Goal: Information Seeking & Learning: Learn about a topic

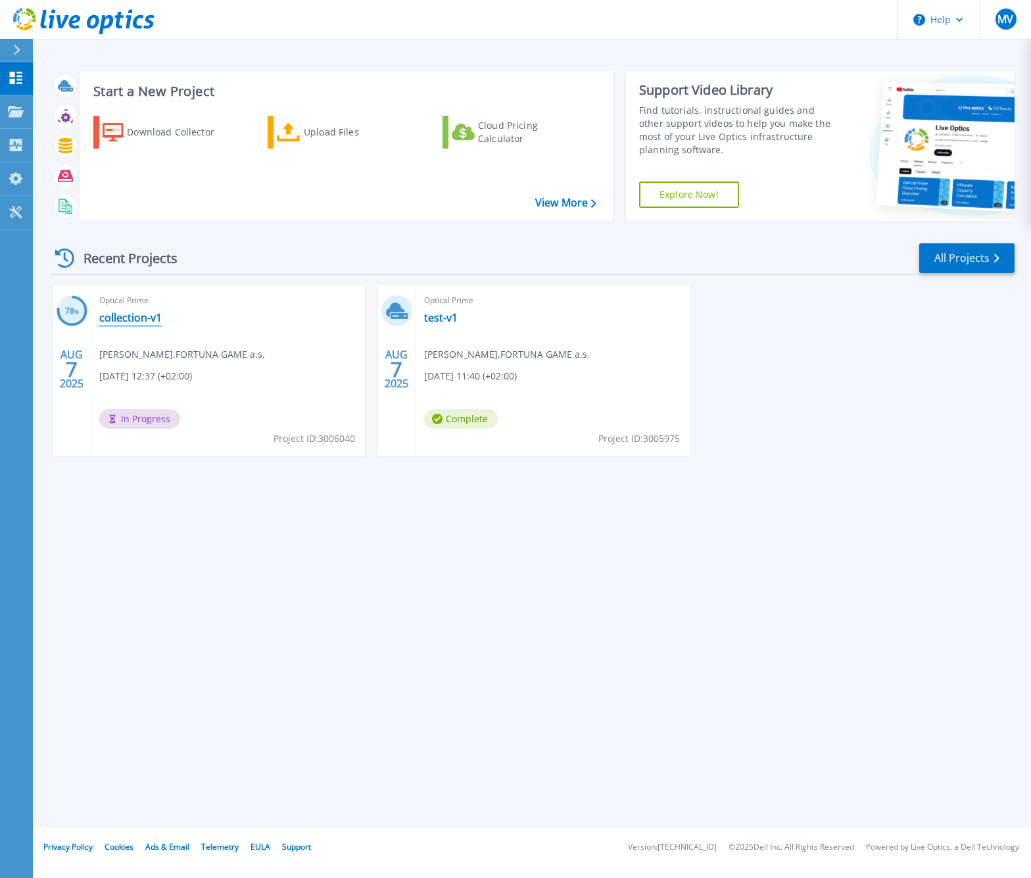
click at [143, 316] on link "collection-v1" at bounding box center [130, 317] width 62 height 13
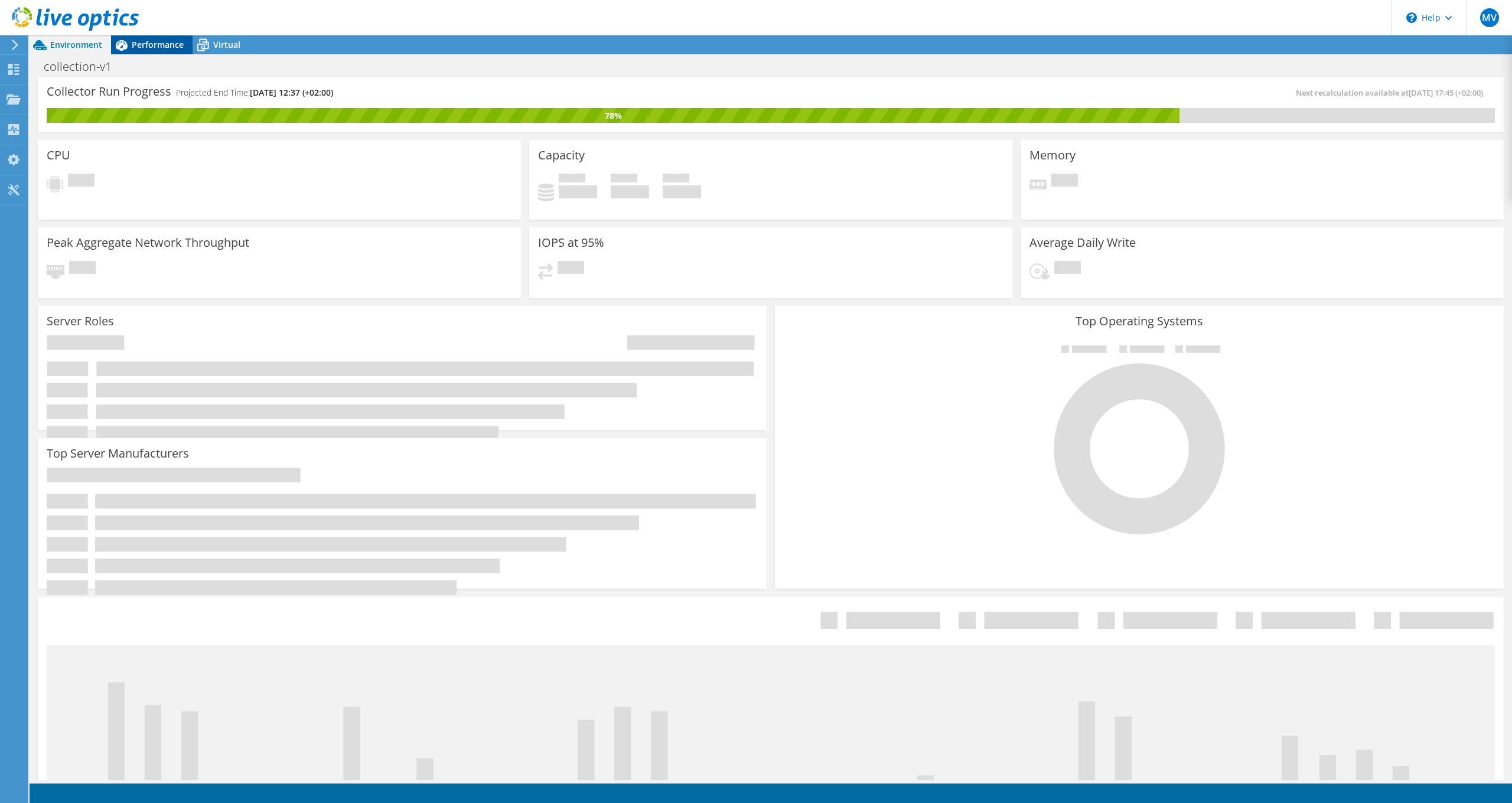
click at [181, 46] on span "Performance" at bounding box center [158, 44] width 52 height 11
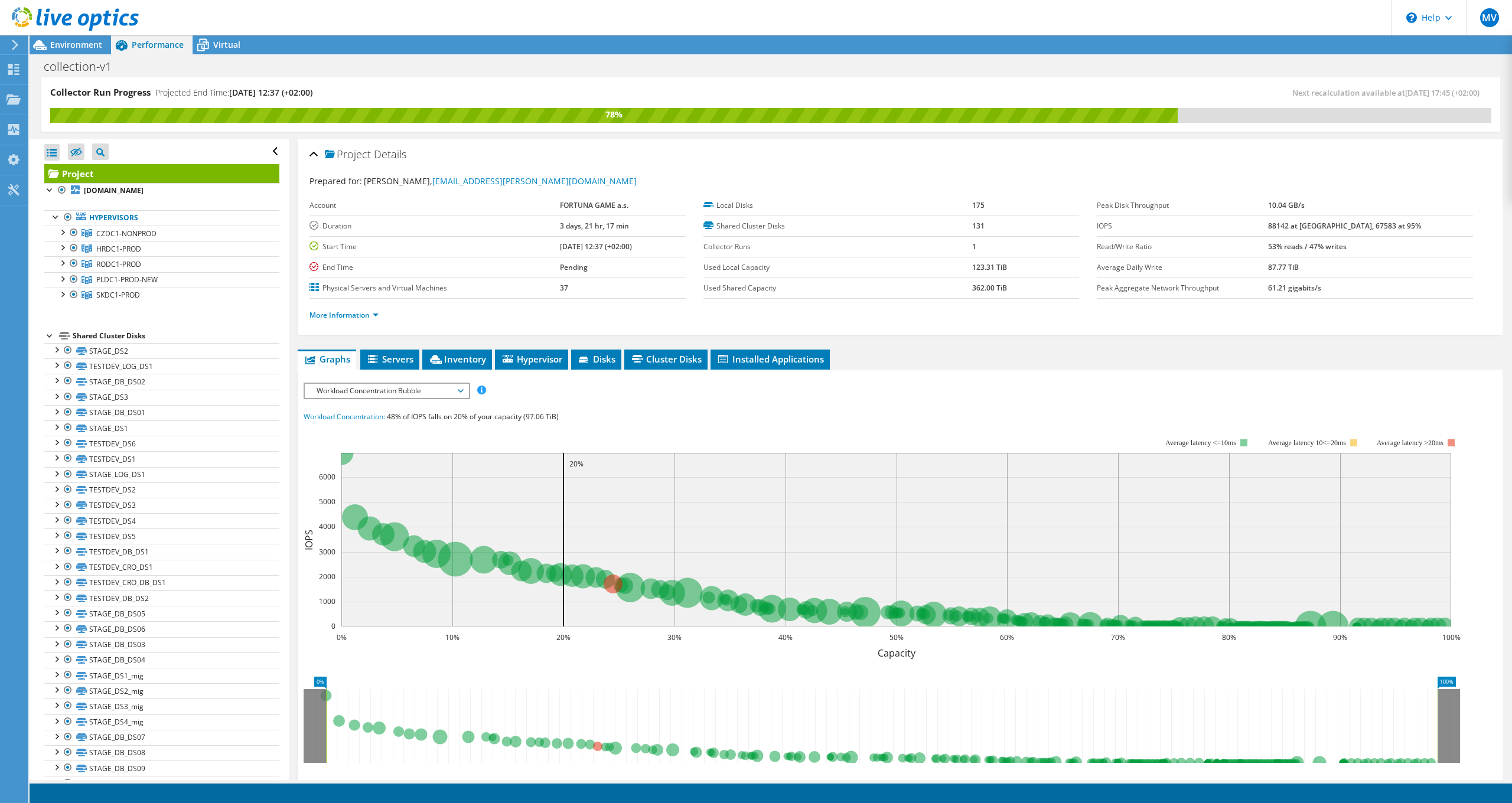
click at [435, 388] on span "Workload Concentration Bubble" at bounding box center [386, 391] width 152 height 14
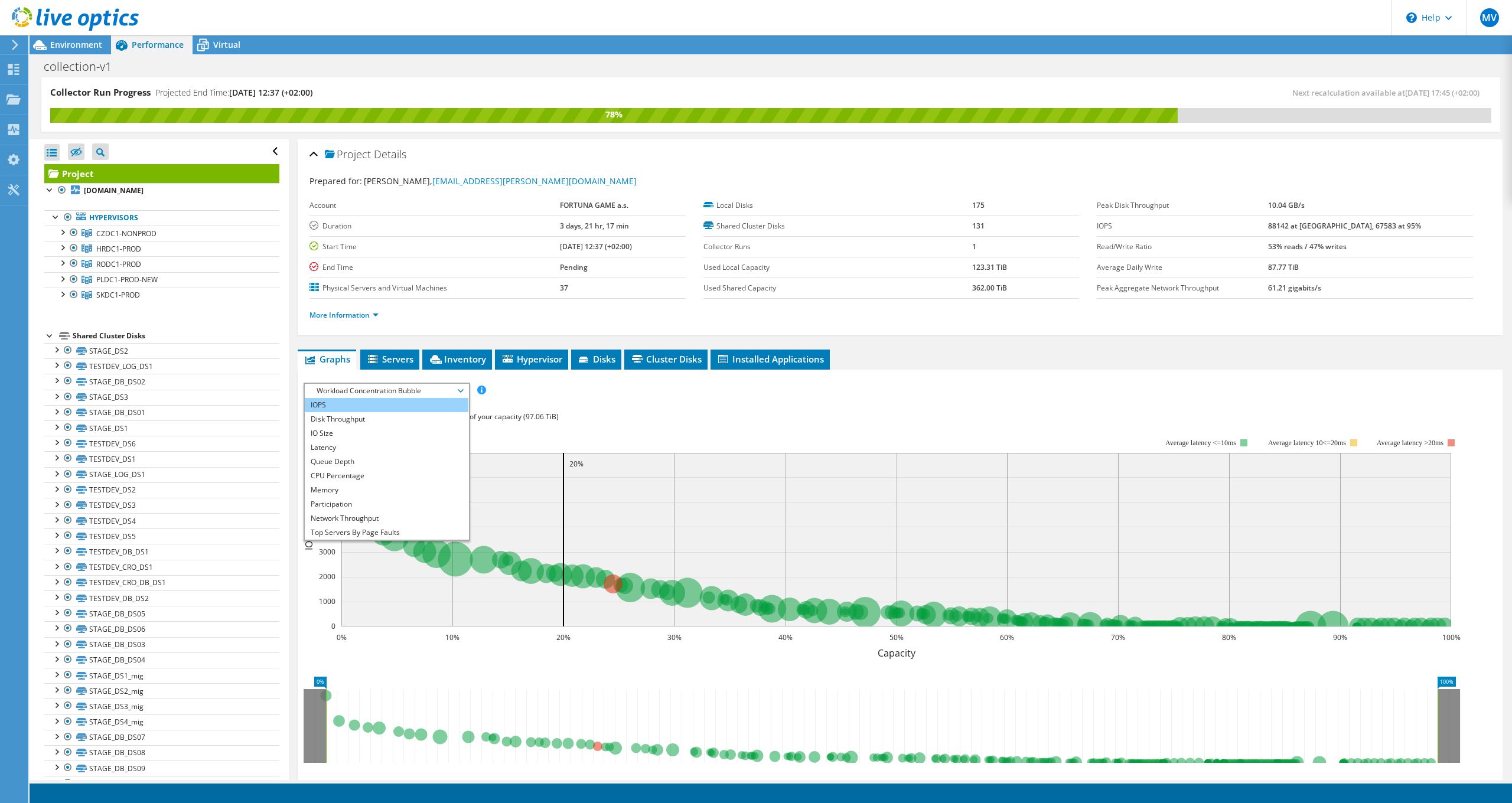
click at [429, 411] on li "IOPS" at bounding box center [386, 405] width 164 height 14
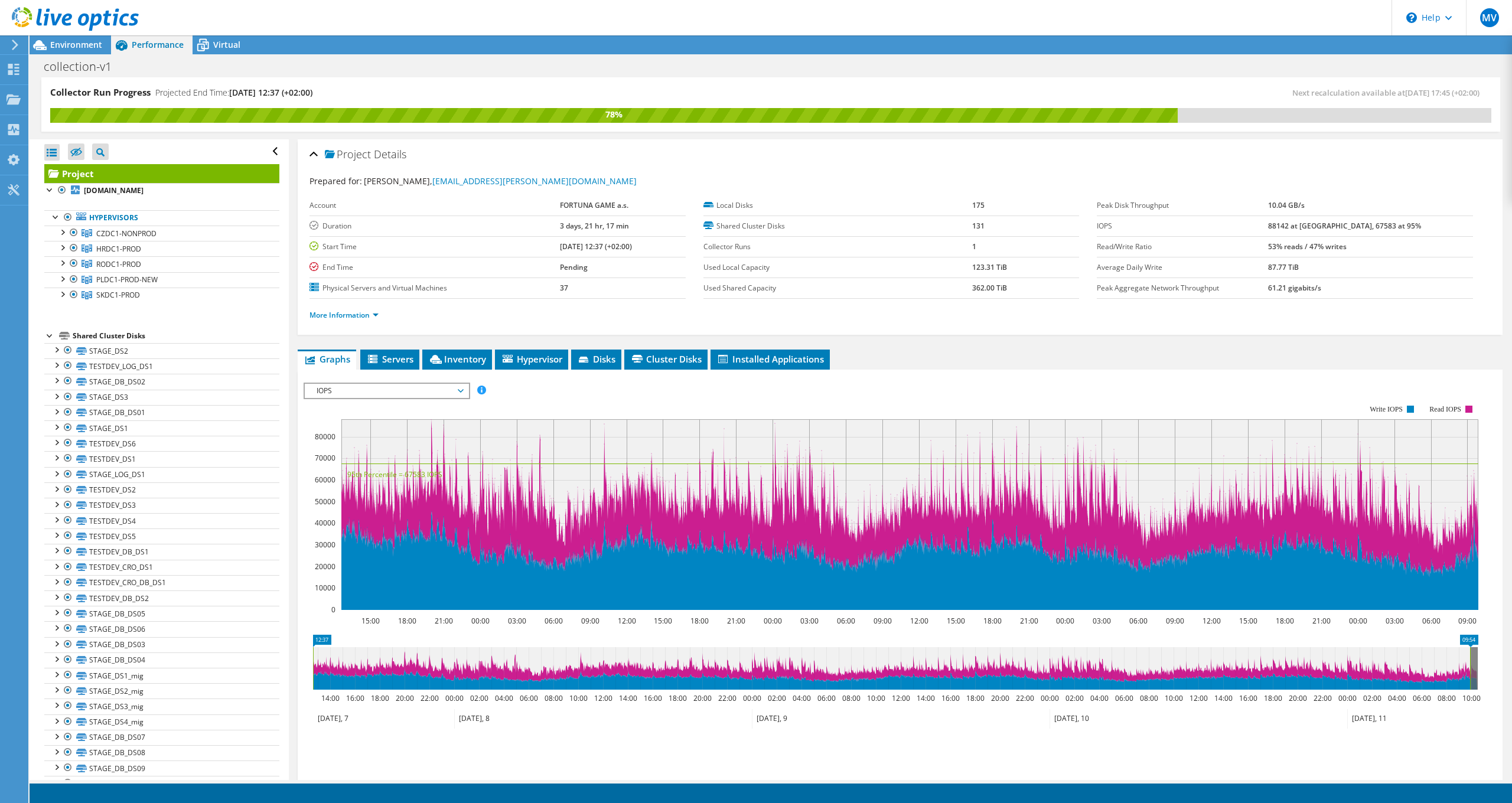
scroll to position [87, 0]
